Goal: Task Accomplishment & Management: Manage account settings

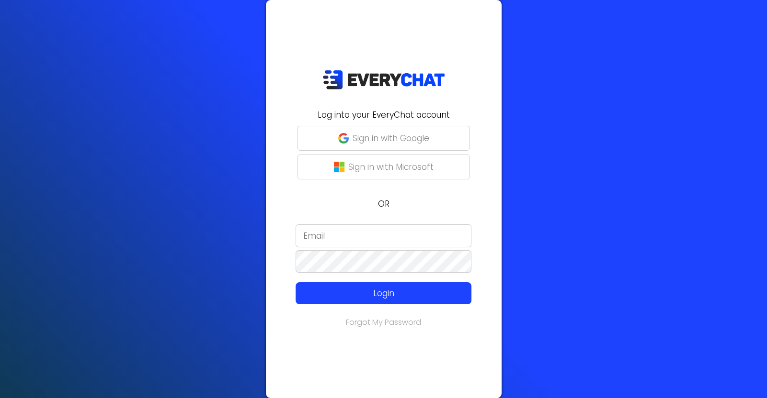
type input "carlyjones"
click at [338, 237] on input "carlyjones" at bounding box center [383, 236] width 176 height 23
click at [295, 199] on p "OR" at bounding box center [384, 204] width 224 height 12
click at [386, 294] on p "Login" at bounding box center [383, 293] width 140 height 12
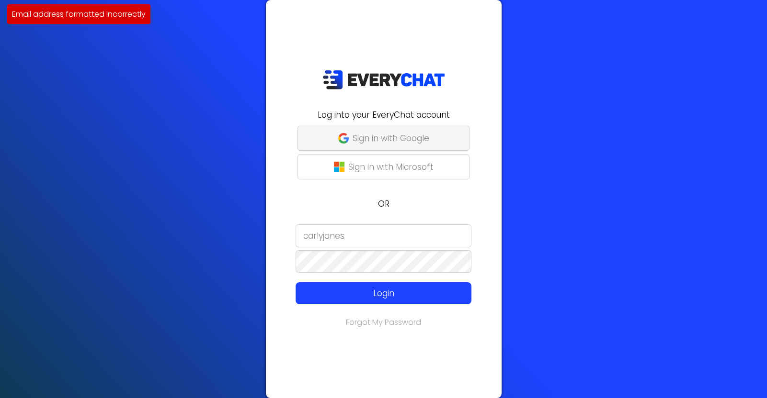
click at [372, 139] on p "Sign in with Google" at bounding box center [390, 138] width 77 height 12
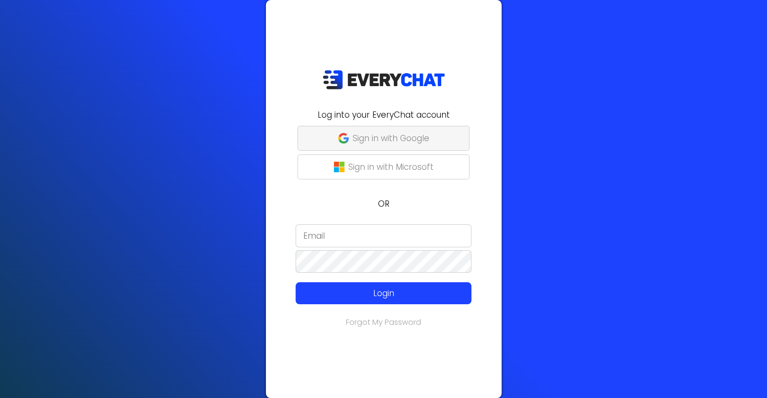
type input "carlyjones"
click at [398, 139] on p "Sign in with Google" at bounding box center [390, 138] width 77 height 12
type input "carlyjones"
click at [358, 237] on input "carlyjones" at bounding box center [383, 236] width 176 height 23
drag, startPoint x: 363, startPoint y: 234, endPoint x: 81, endPoint y: 220, distance: 281.5
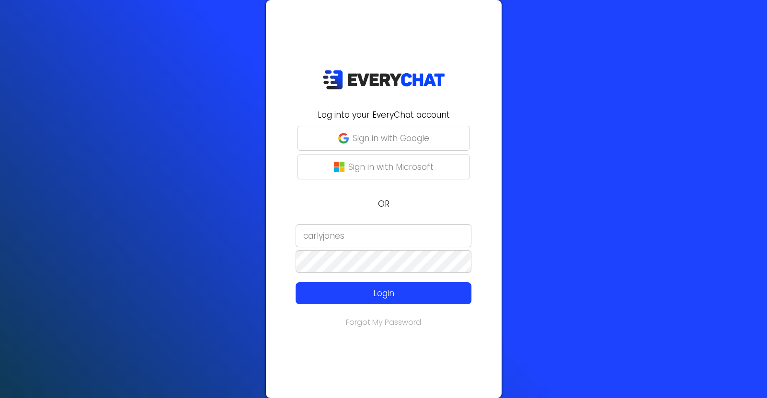
click at [102, 224] on div "Log into your EveryChat account Sign in with Google Sign in with Microsoft OR c…" at bounding box center [383, 199] width 767 height 398
click at [116, 258] on div "Log into your EveryChat account Sign in with Google Sign in with Microsoft OR L…" at bounding box center [383, 199] width 767 height 398
click at [500, 249] on div "Log into your EveryChat account Sign in with Google Sign in with Microsoft OR L…" at bounding box center [384, 199] width 236 height 398
click at [409, 139] on p "Sign in with Google" at bounding box center [390, 138] width 77 height 12
type input "carlyjones"
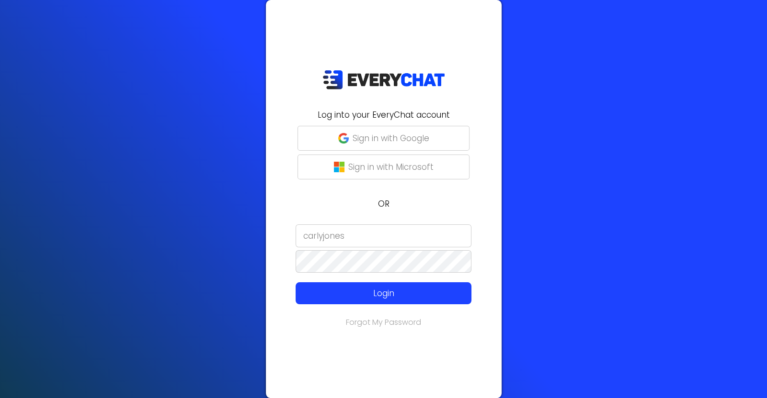
click at [570, 296] on div "Log into your EveryChat account Sign in with Google Sign in with Microsoft OR c…" at bounding box center [383, 199] width 767 height 398
